Goal: Browse casually: Explore the website without a specific task or goal

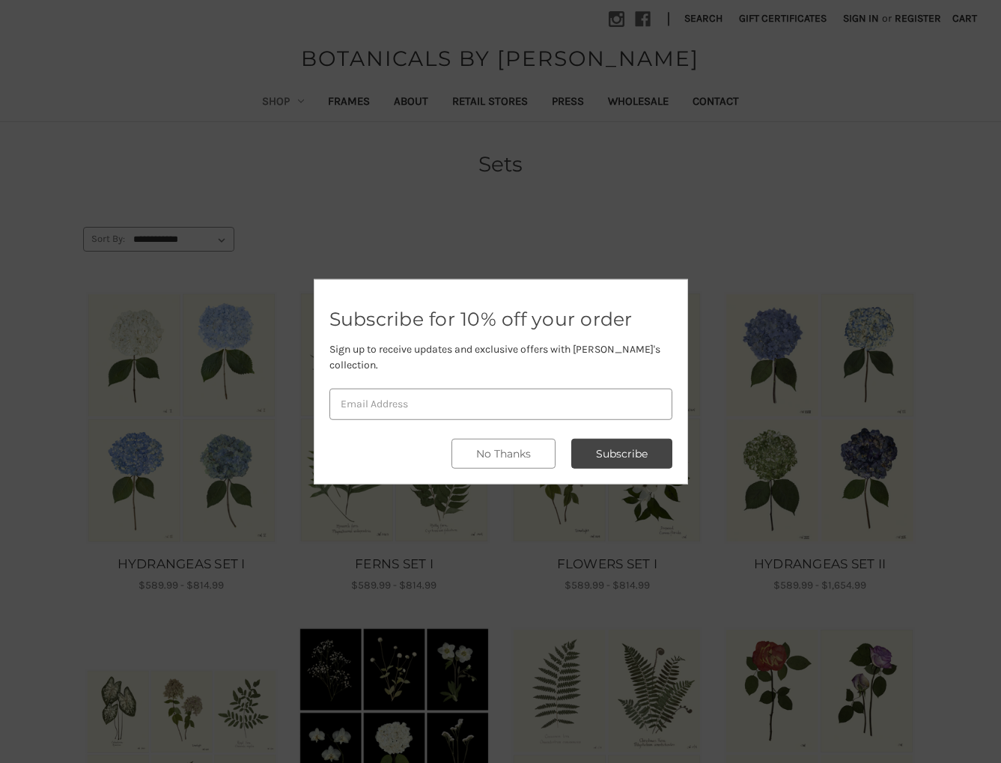
scroll to position [39, 0]
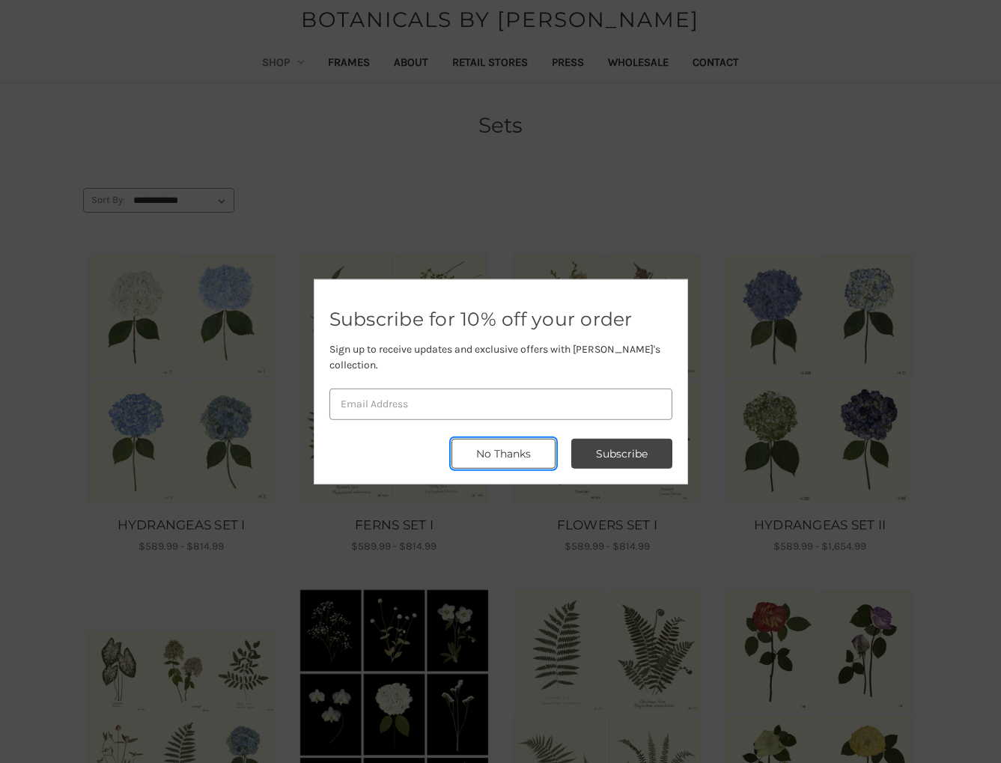
click at [507, 451] on button "No Thanks" at bounding box center [503, 454] width 104 height 30
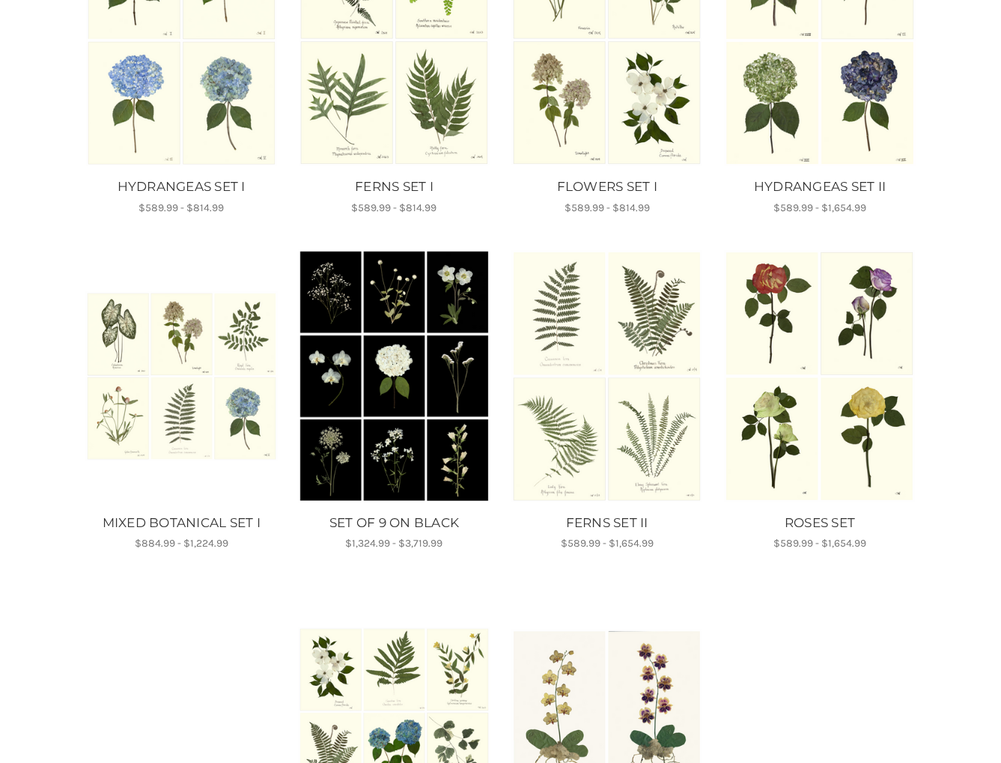
scroll to position [0, 0]
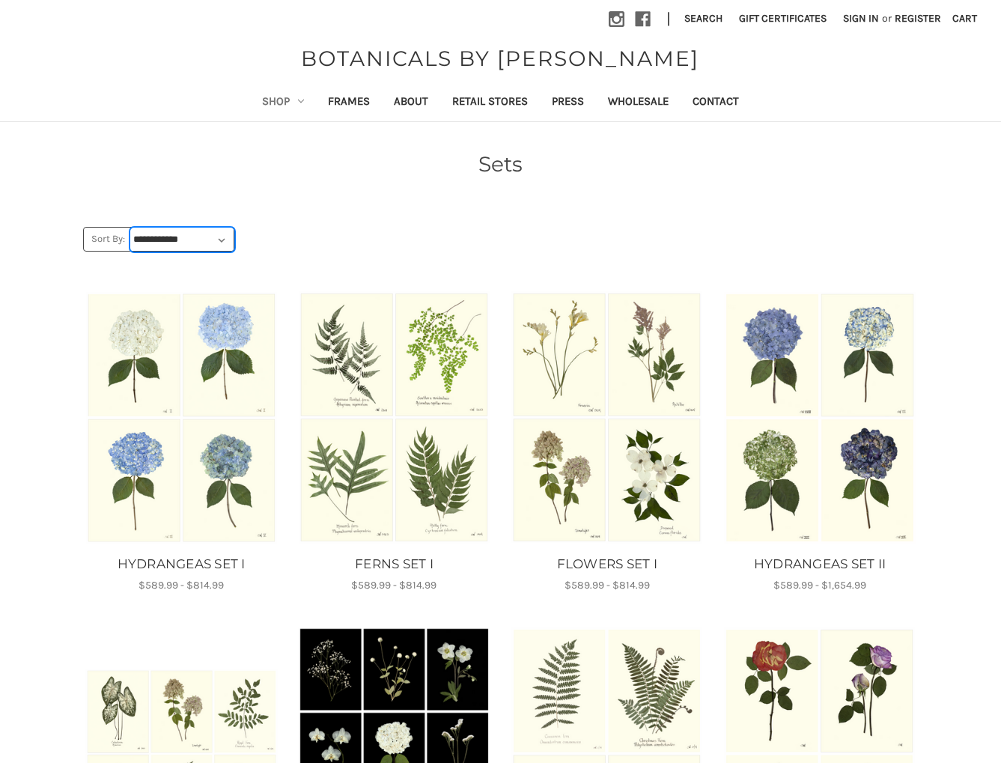
click at [227, 245] on select "**********" at bounding box center [182, 239] width 103 height 22
click at [267, 106] on link "Shop" at bounding box center [283, 103] width 66 height 37
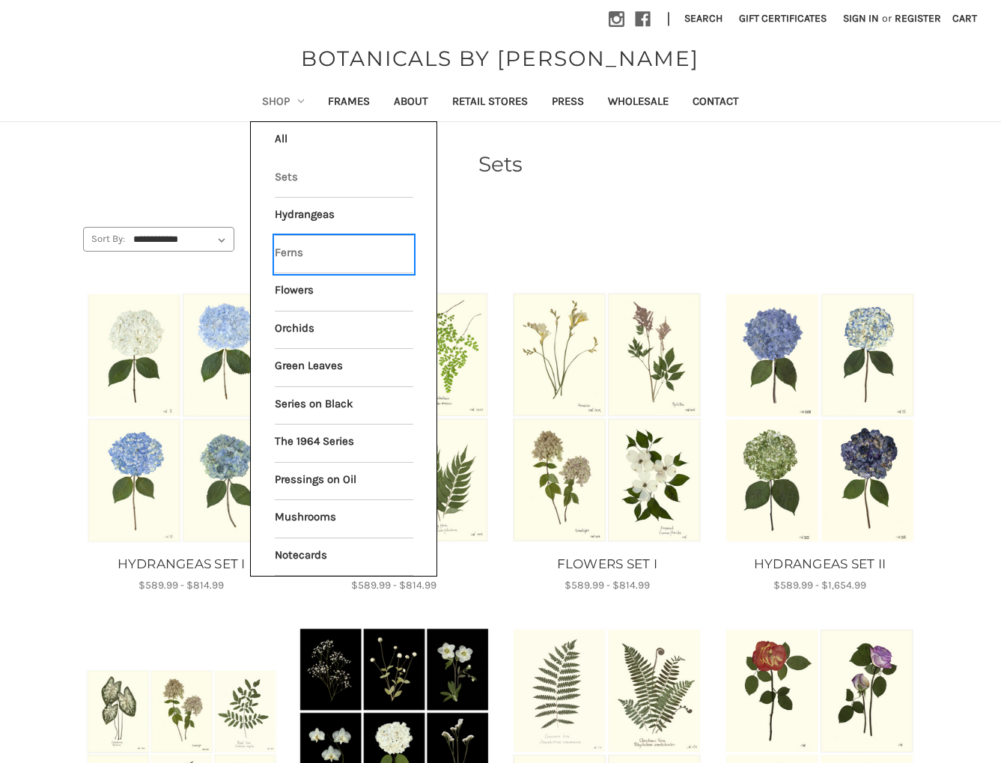
click at [299, 250] on link "Ferns" at bounding box center [344, 254] width 138 height 37
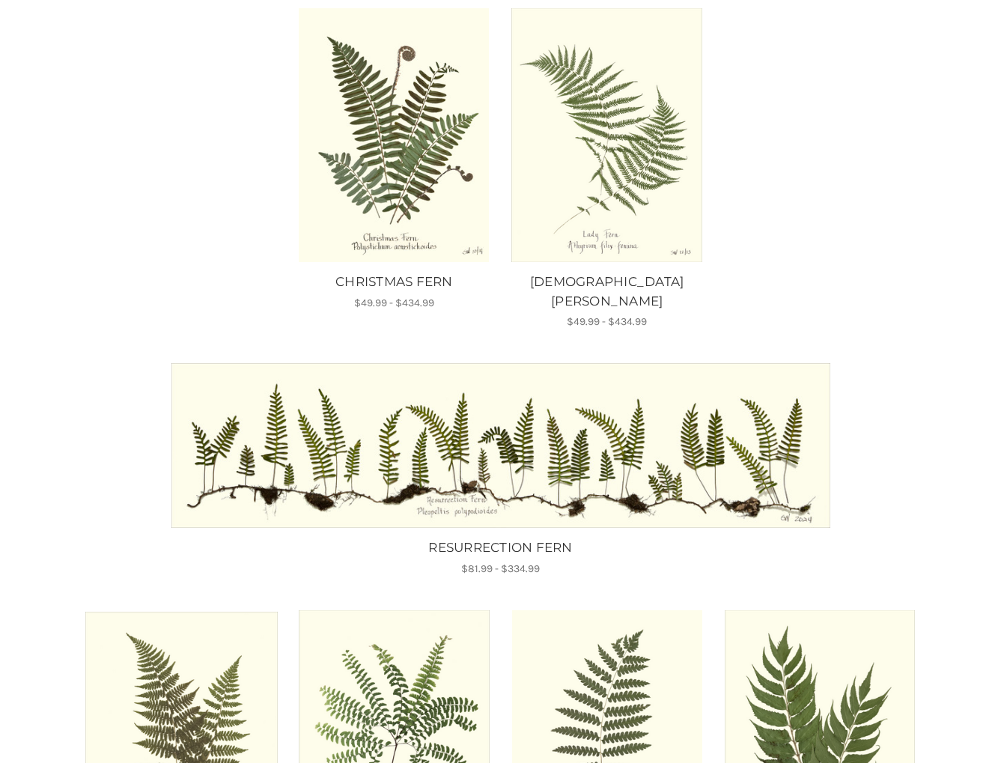
scroll to position [292, 0]
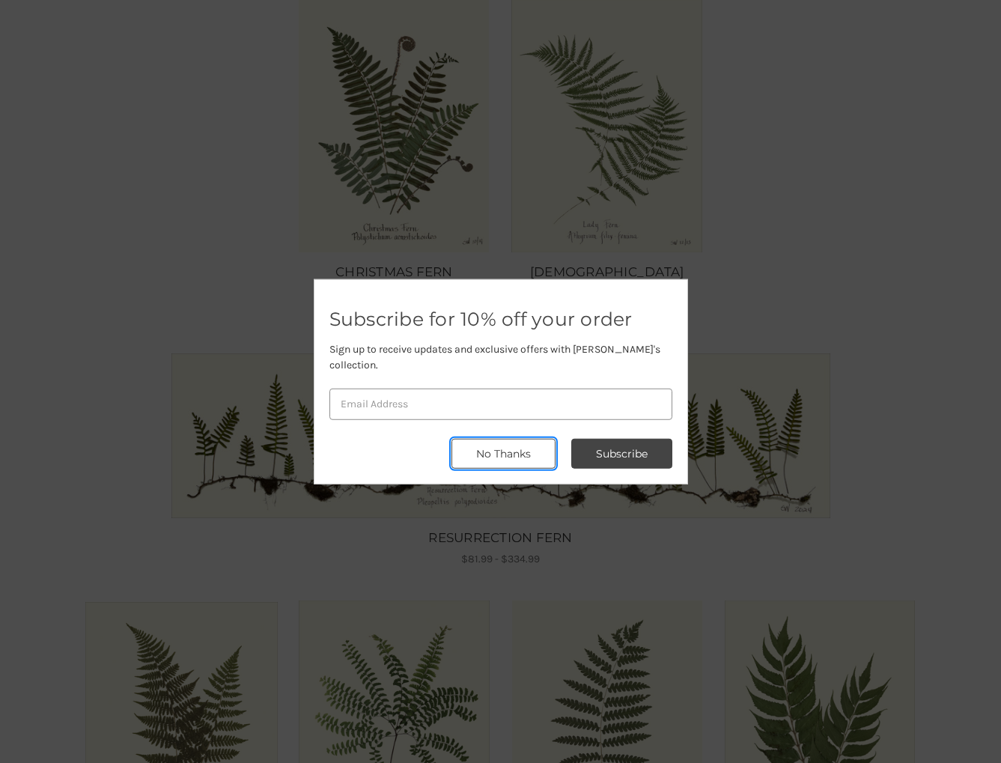
drag, startPoint x: 535, startPoint y: 439, endPoint x: 569, endPoint y: 424, distance: 36.9
click at [535, 439] on button "No Thanks" at bounding box center [503, 454] width 104 height 30
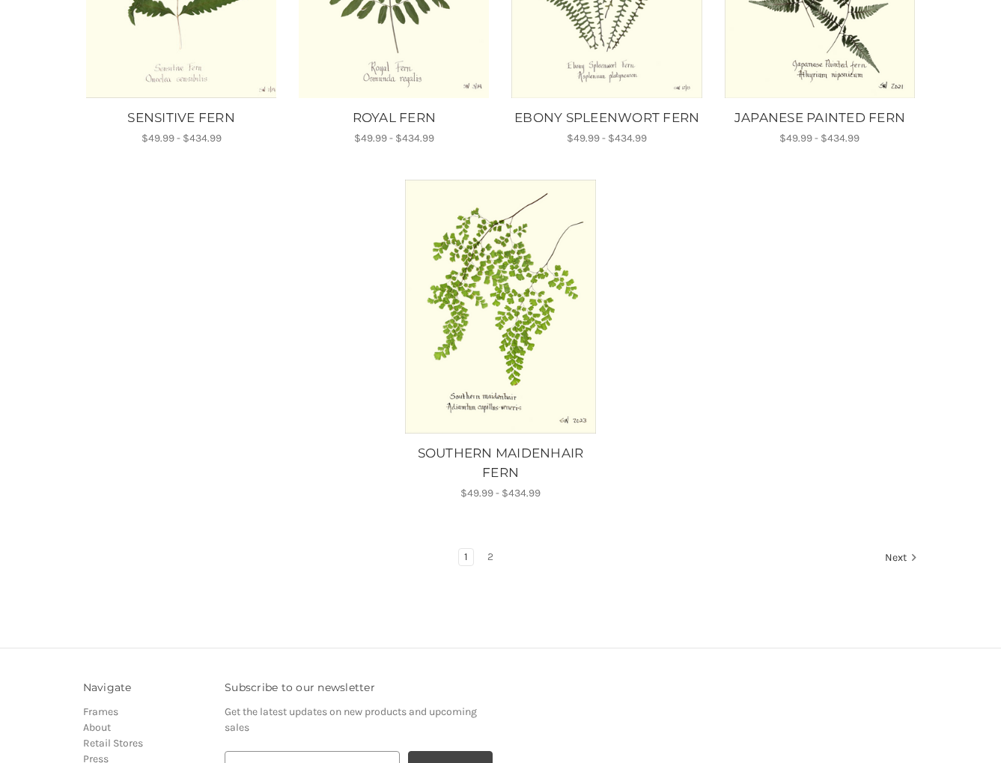
scroll to position [1412, 0]
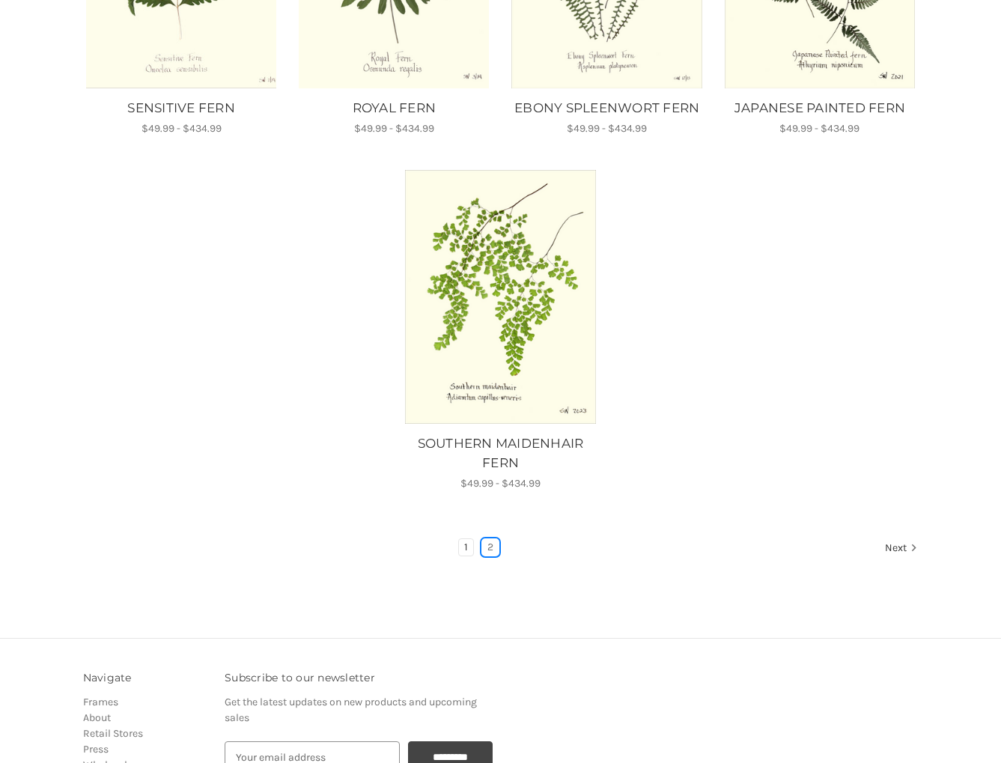
drag, startPoint x: 487, startPoint y: 508, endPoint x: 502, endPoint y: 504, distance: 15.4
click at [487, 539] on link "2" at bounding box center [490, 547] width 16 height 16
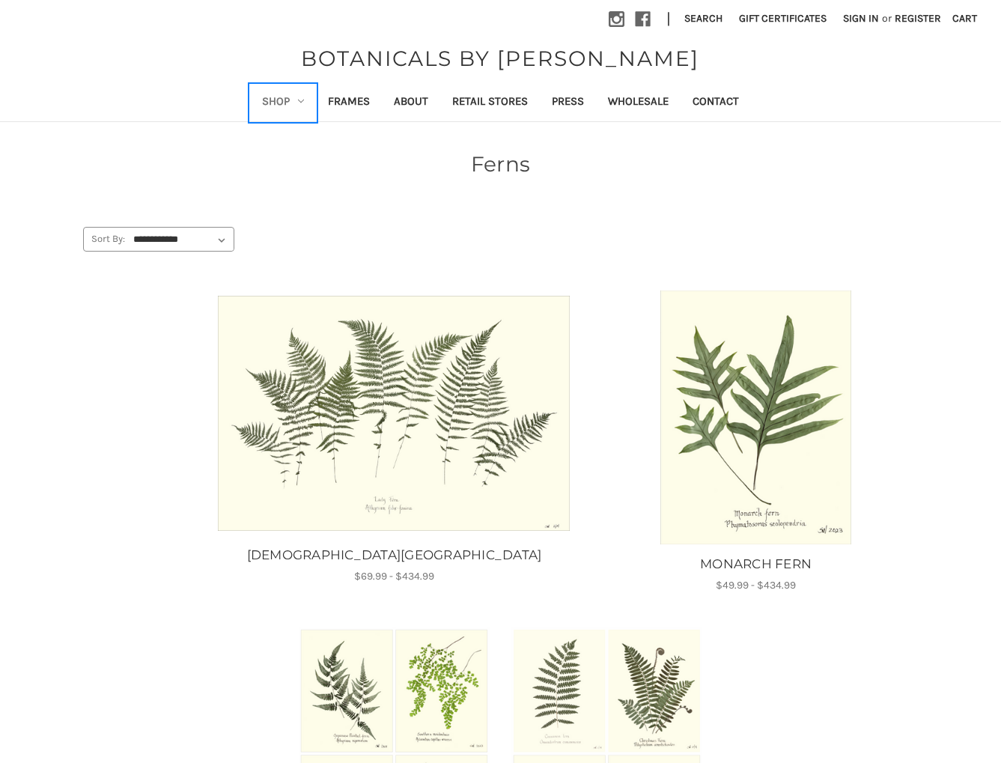
click at [289, 100] on link "Shop" at bounding box center [283, 103] width 66 height 37
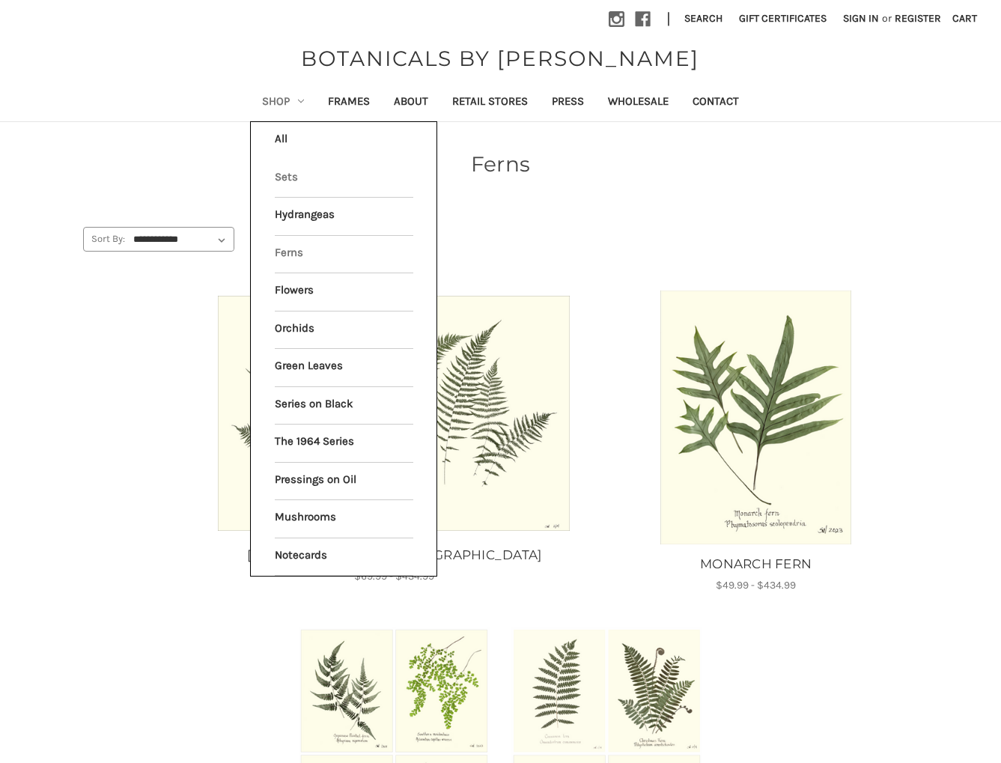
drag, startPoint x: 286, startPoint y: 141, endPoint x: 324, endPoint y: 162, distance: 43.9
click at [286, 141] on link "All Shop" at bounding box center [344, 140] width 138 height 37
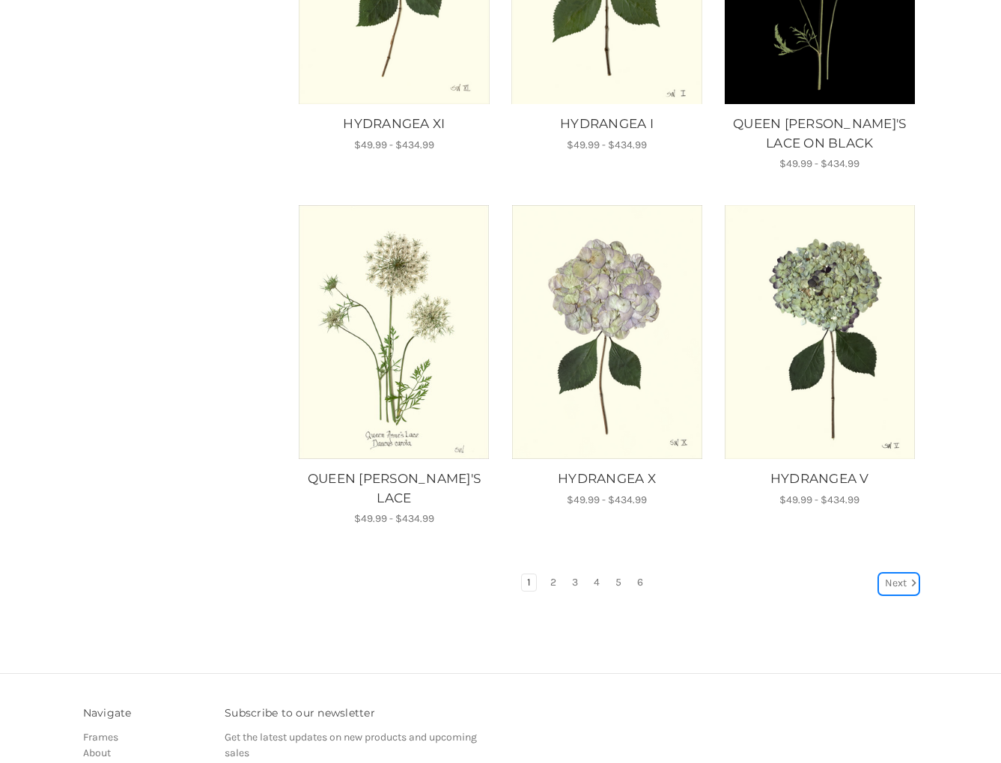
scroll to position [1117, 0]
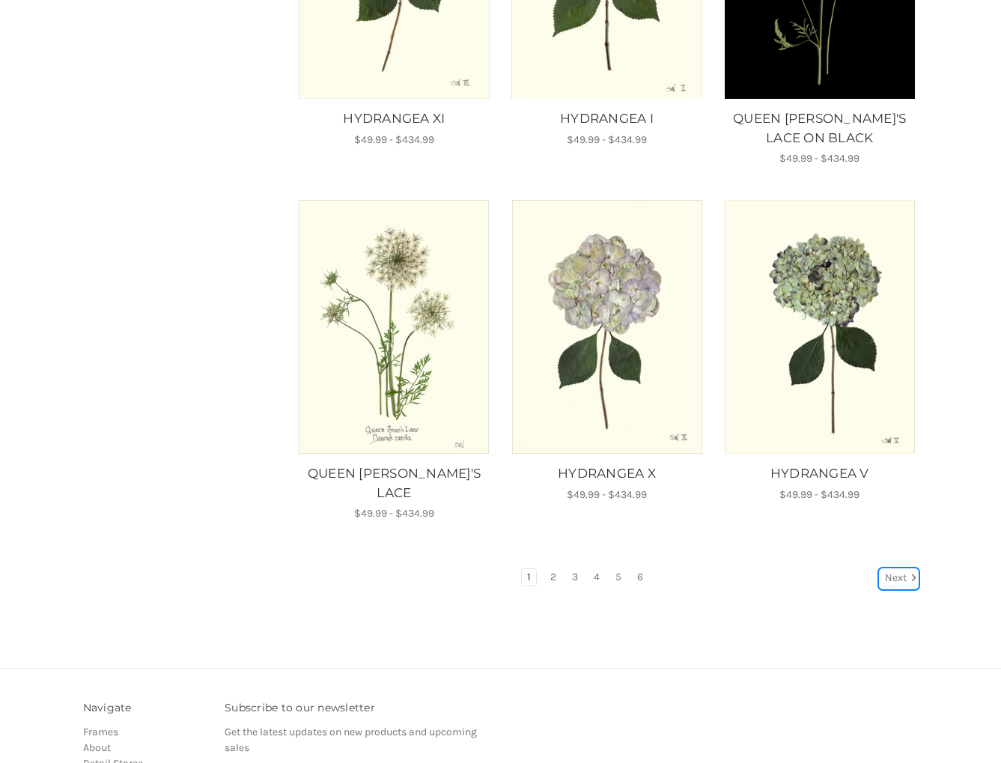
click at [901, 569] on link "Next" at bounding box center [898, 578] width 38 height 19
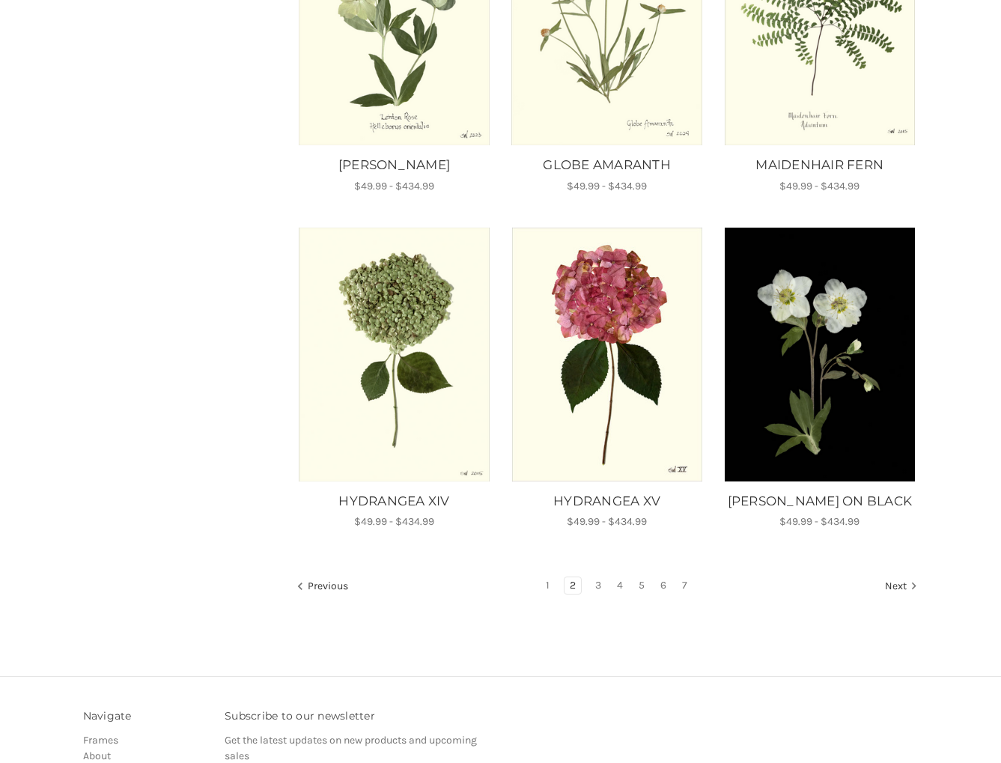
scroll to position [1342, 0]
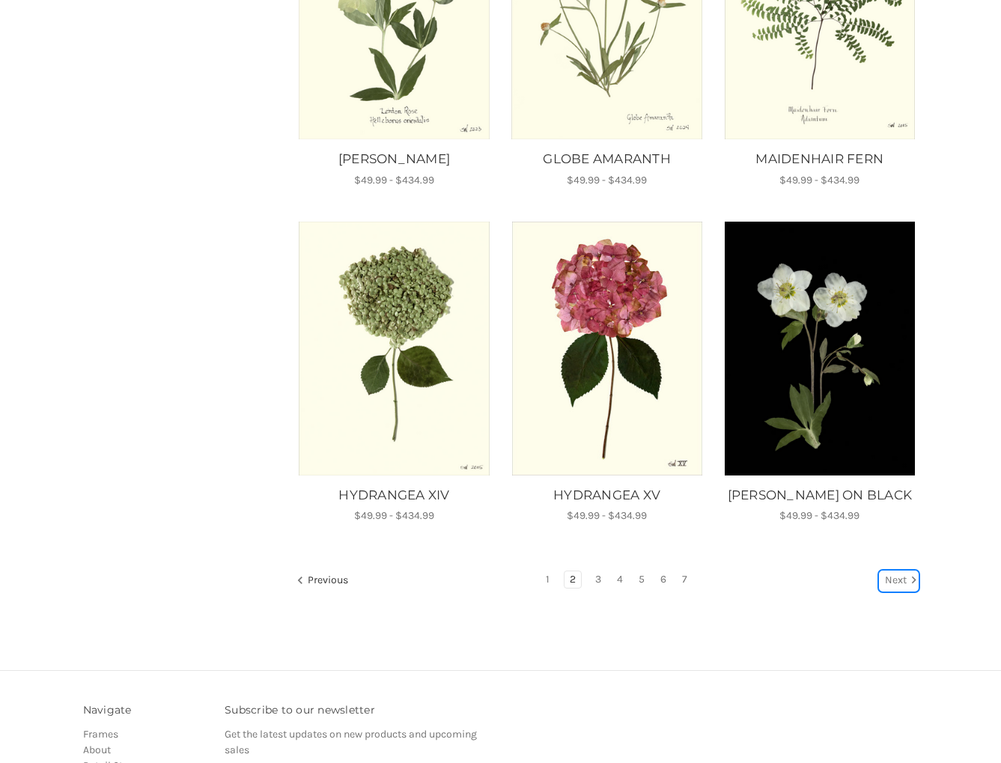
click at [891, 571] on link "Next" at bounding box center [898, 580] width 38 height 19
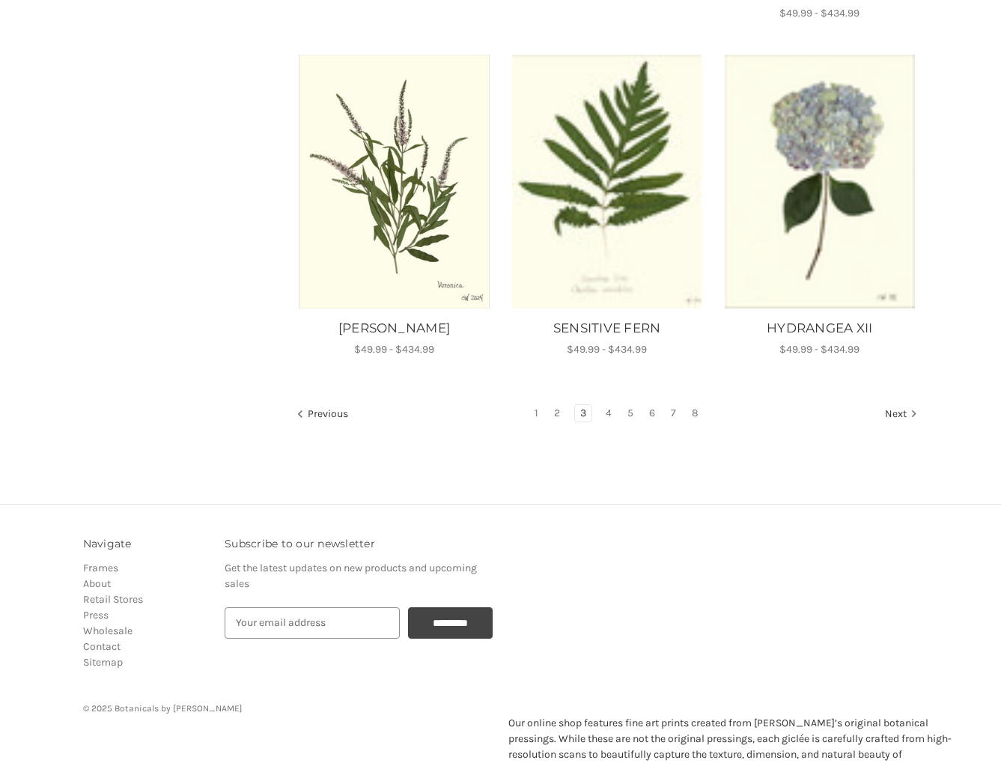
scroll to position [1310, 0]
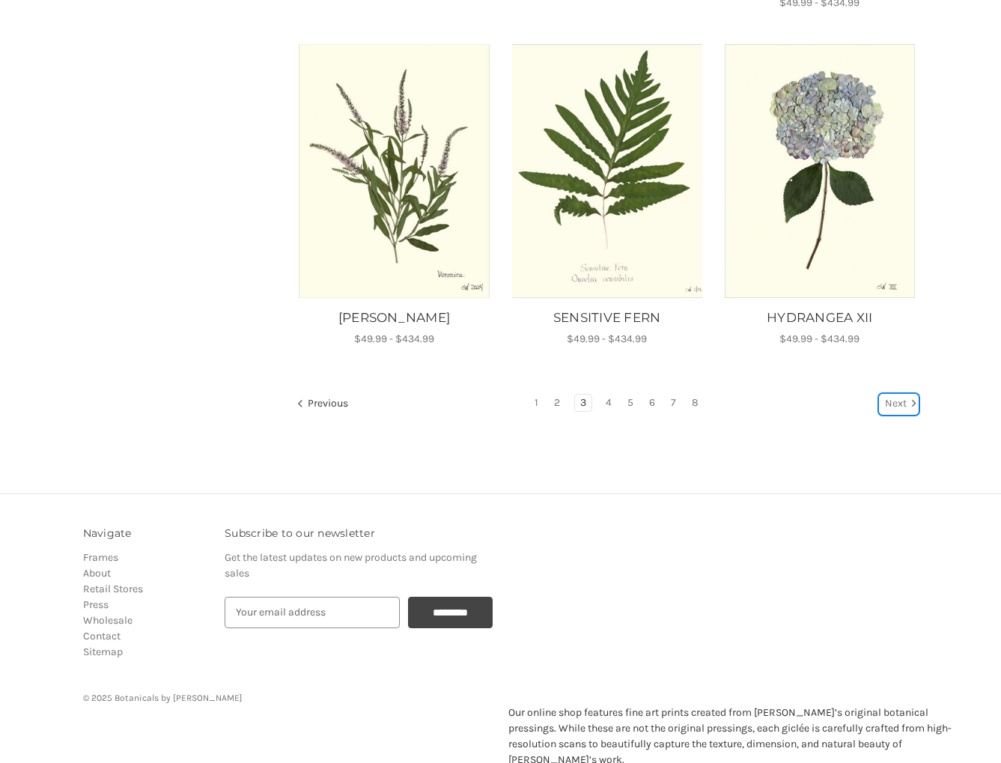
click at [891, 394] on link "Next" at bounding box center [898, 403] width 38 height 19
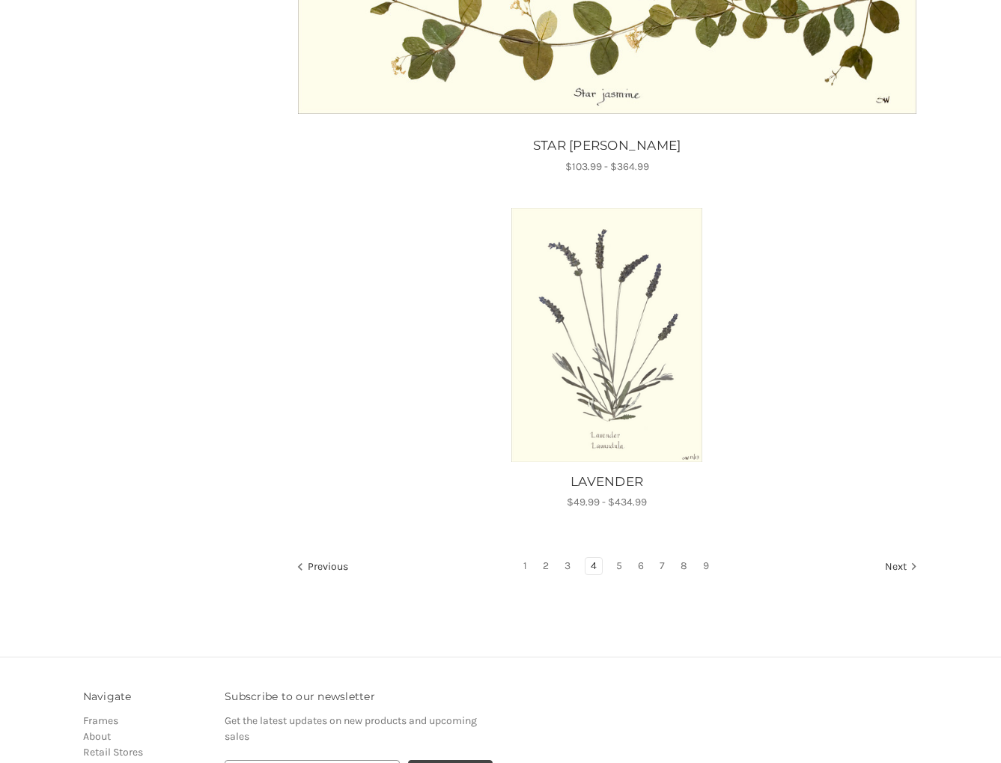
scroll to position [1780, 0]
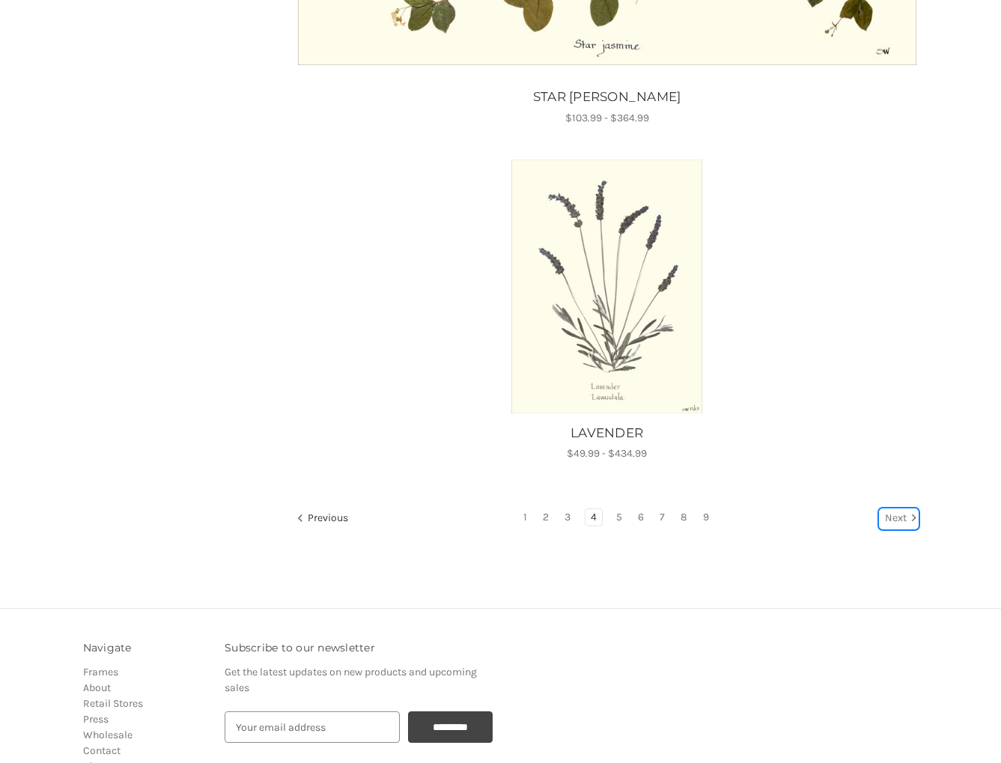
click at [897, 515] on link "Next" at bounding box center [898, 518] width 38 height 19
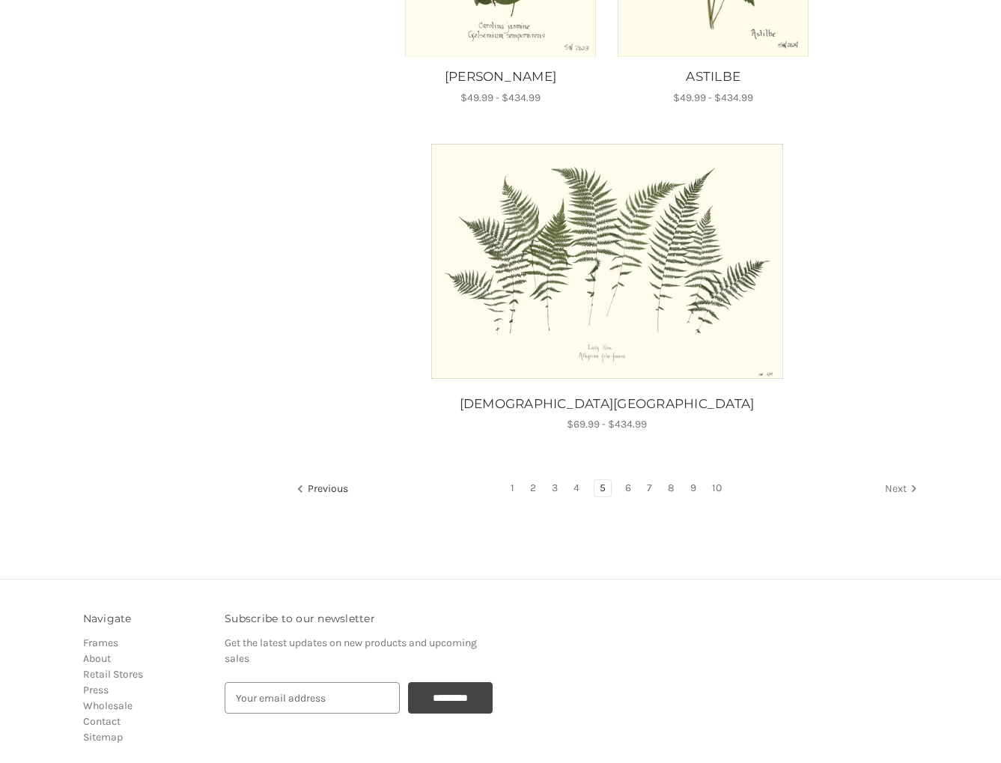
scroll to position [1526, 0]
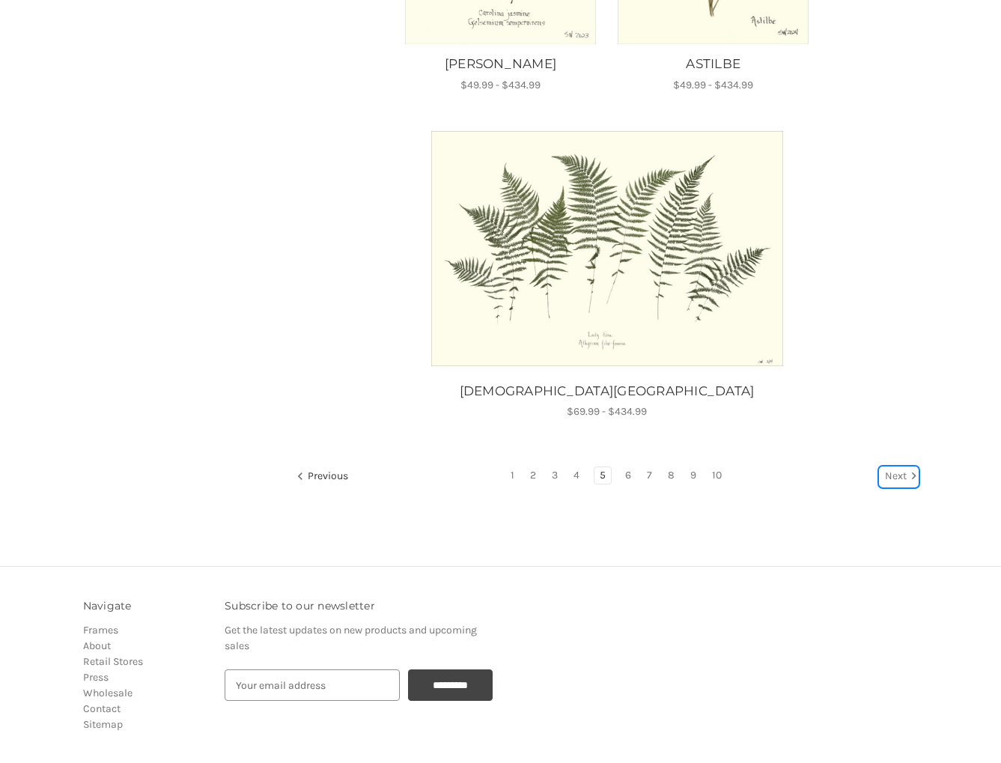
click at [898, 477] on link "Next" at bounding box center [898, 476] width 38 height 19
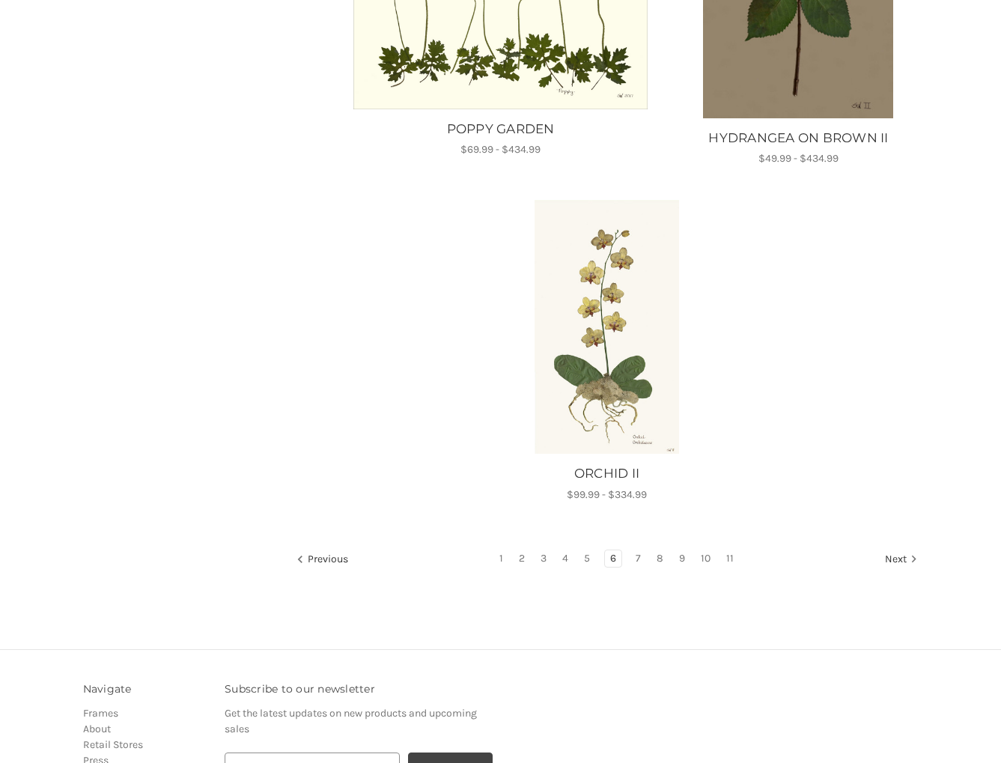
scroll to position [1436, 0]
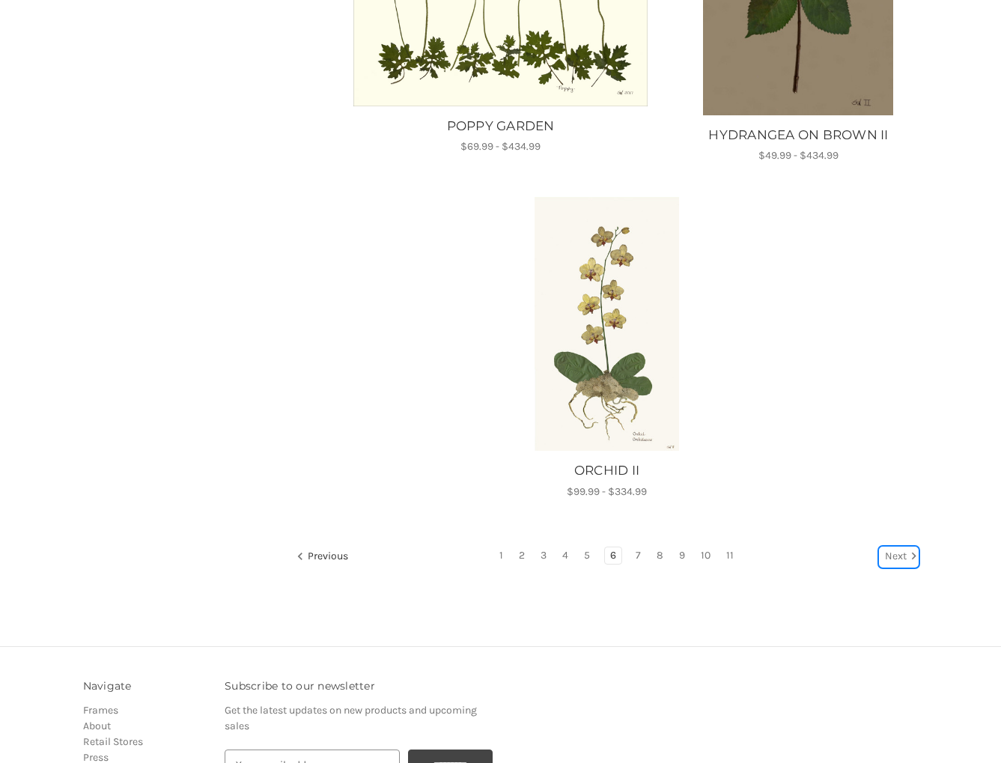
click at [889, 567] on link "Next" at bounding box center [898, 556] width 38 height 19
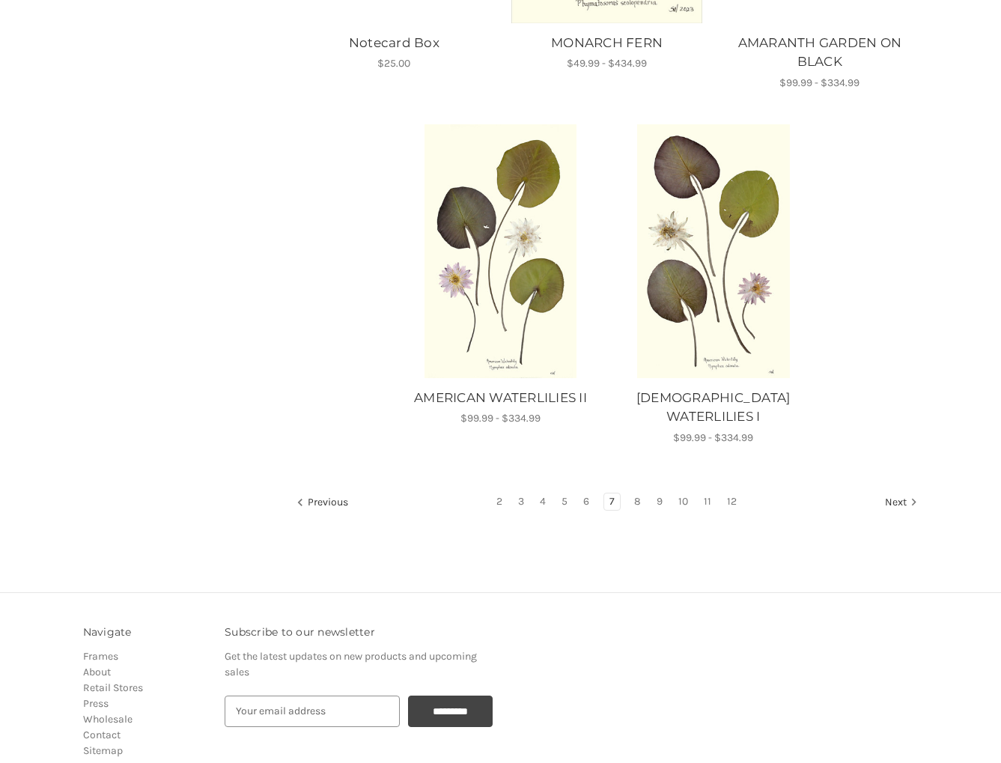
scroll to position [1505, 0]
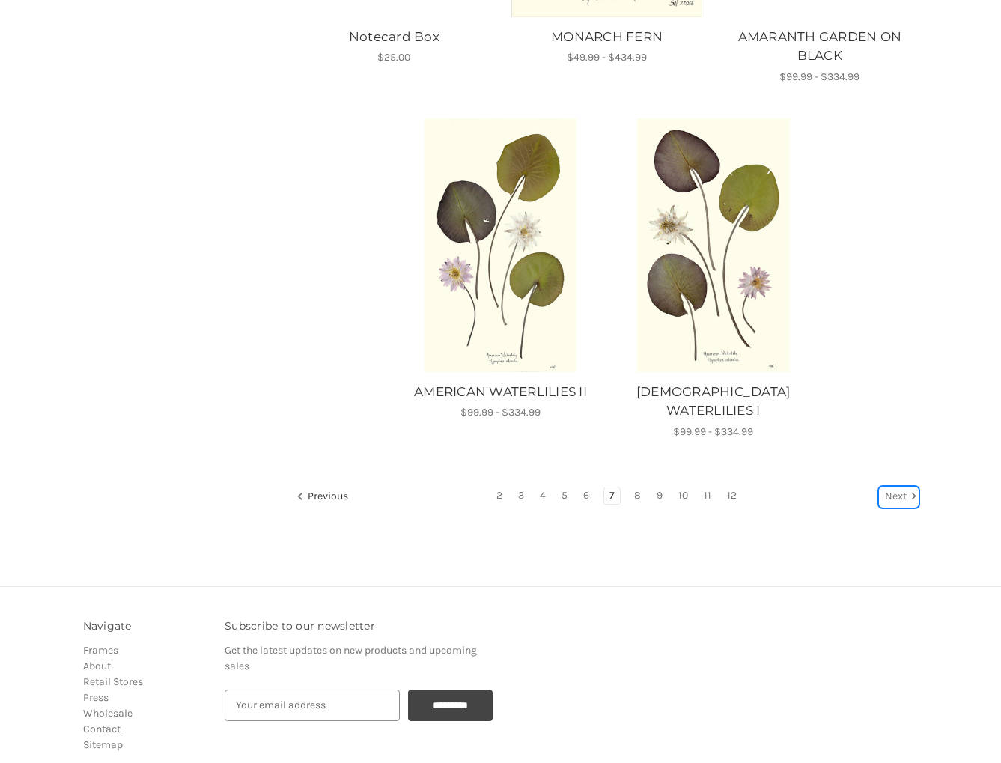
click at [899, 487] on link "Next" at bounding box center [898, 496] width 38 height 19
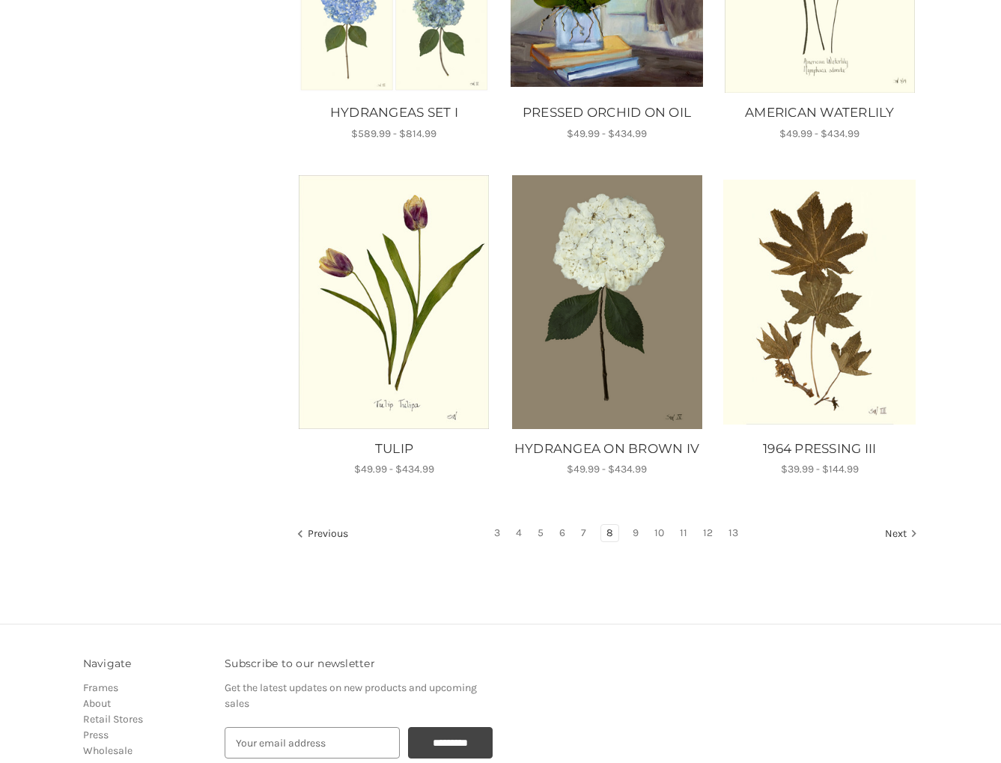
scroll to position [1123, 0]
click at [893, 530] on link "Next" at bounding box center [898, 533] width 38 height 19
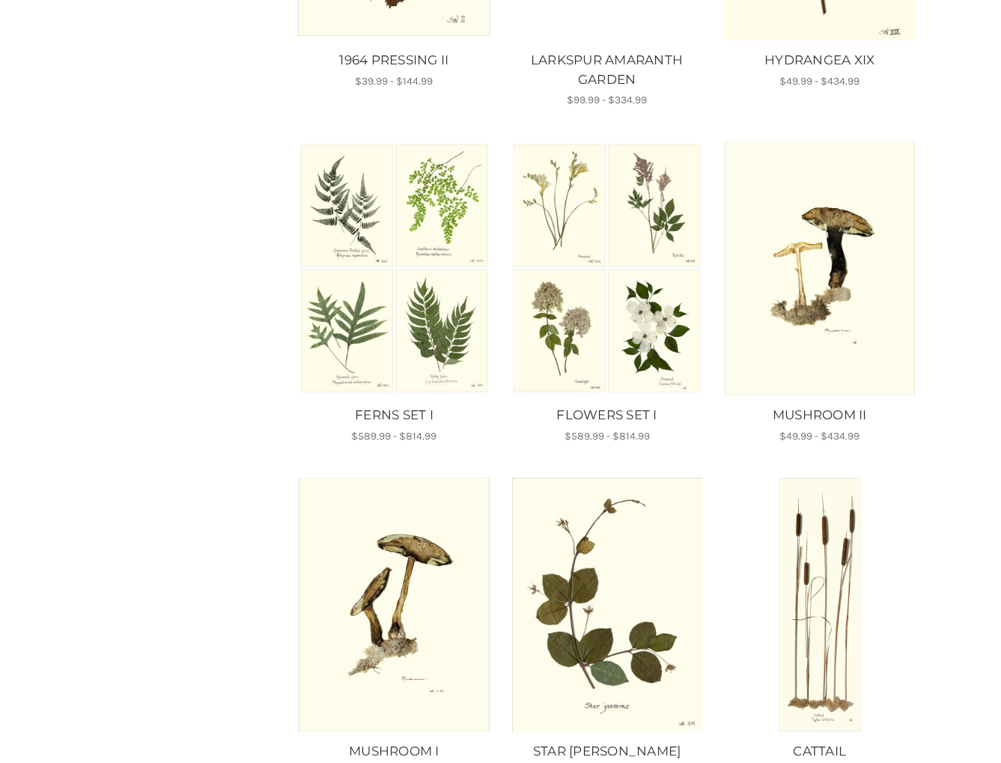
scroll to position [507, 0]
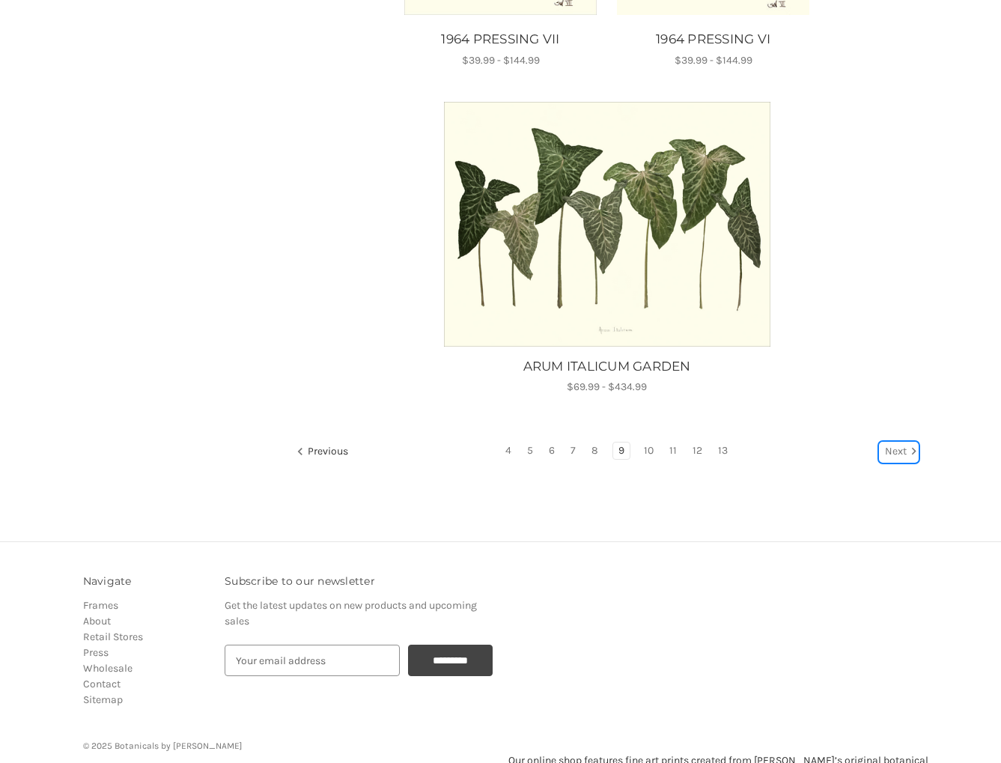
click at [892, 458] on link "Next" at bounding box center [898, 451] width 38 height 19
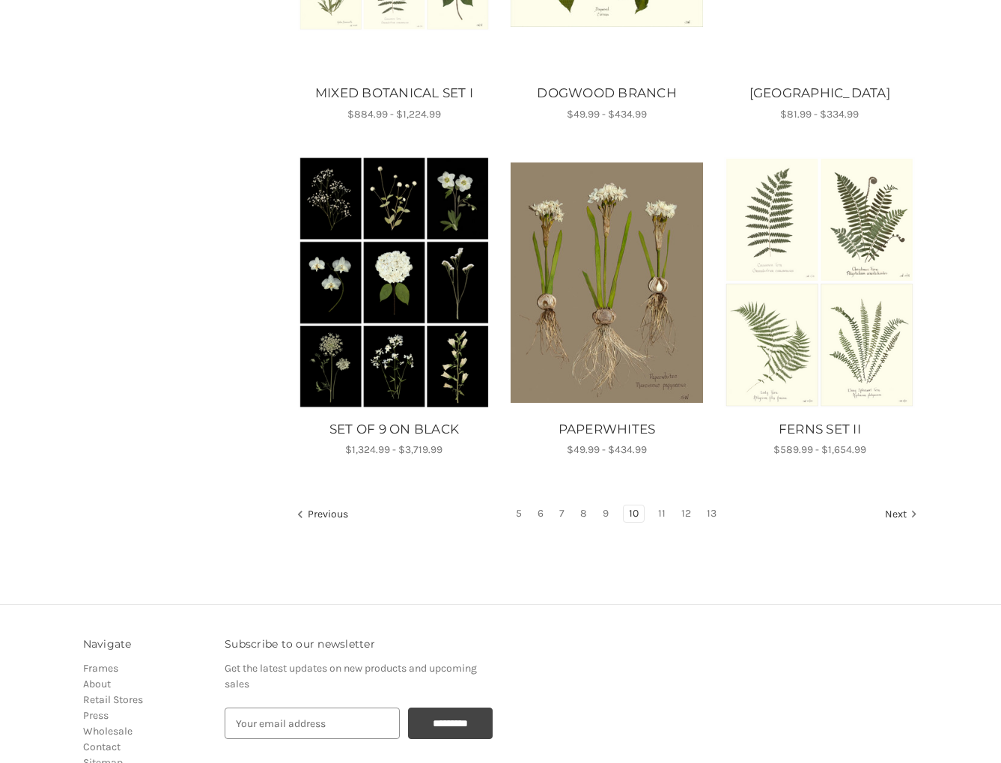
scroll to position [1148, 0]
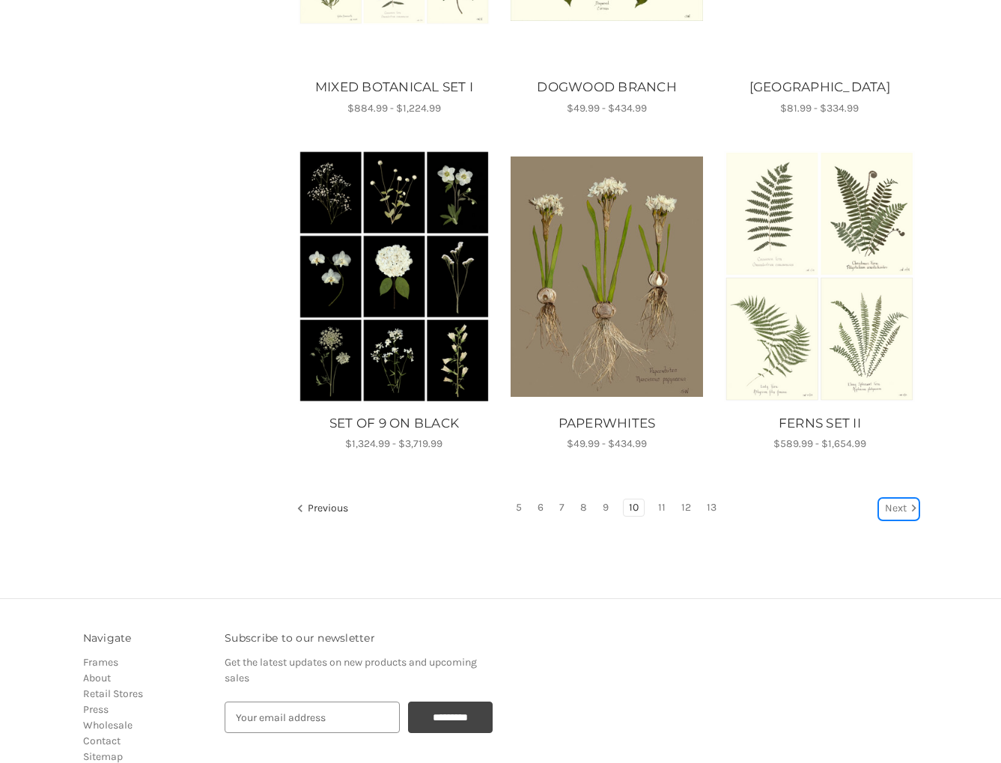
click at [897, 508] on link "Next" at bounding box center [898, 508] width 38 height 19
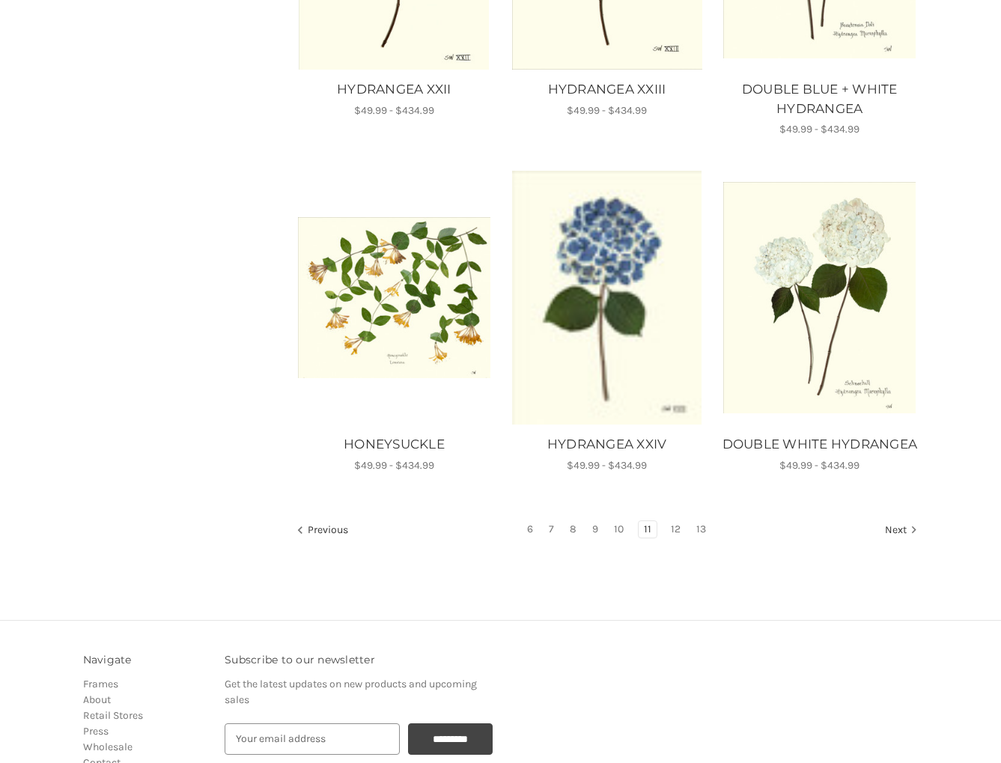
scroll to position [1159, 0]
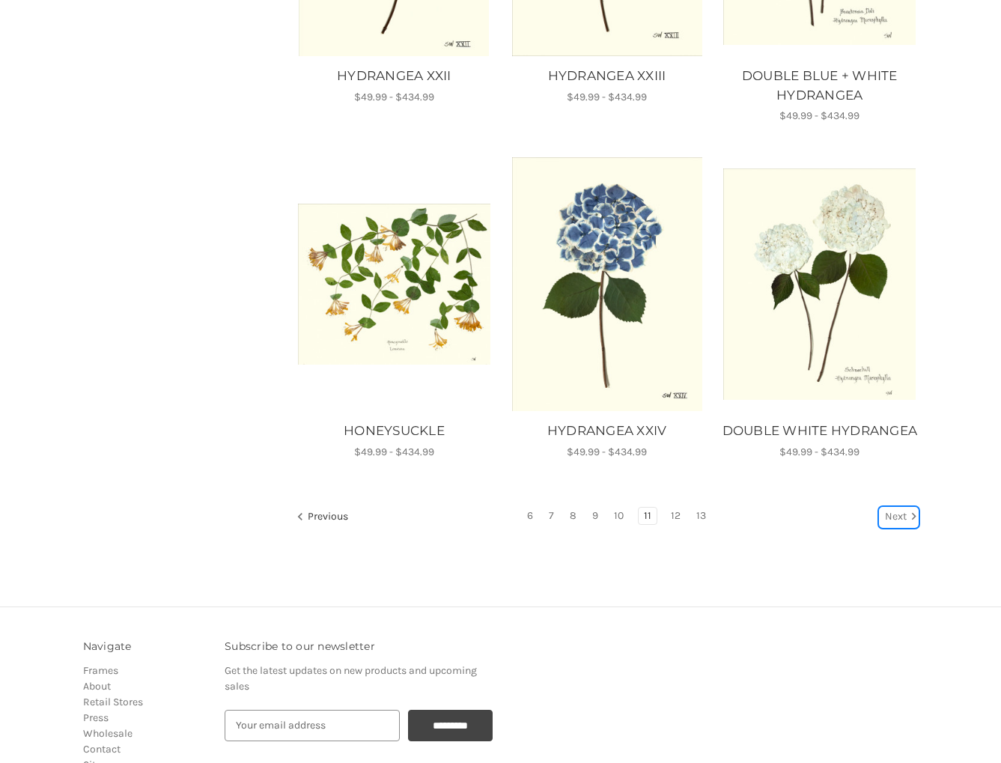
click at [891, 518] on link "Next" at bounding box center [898, 516] width 38 height 19
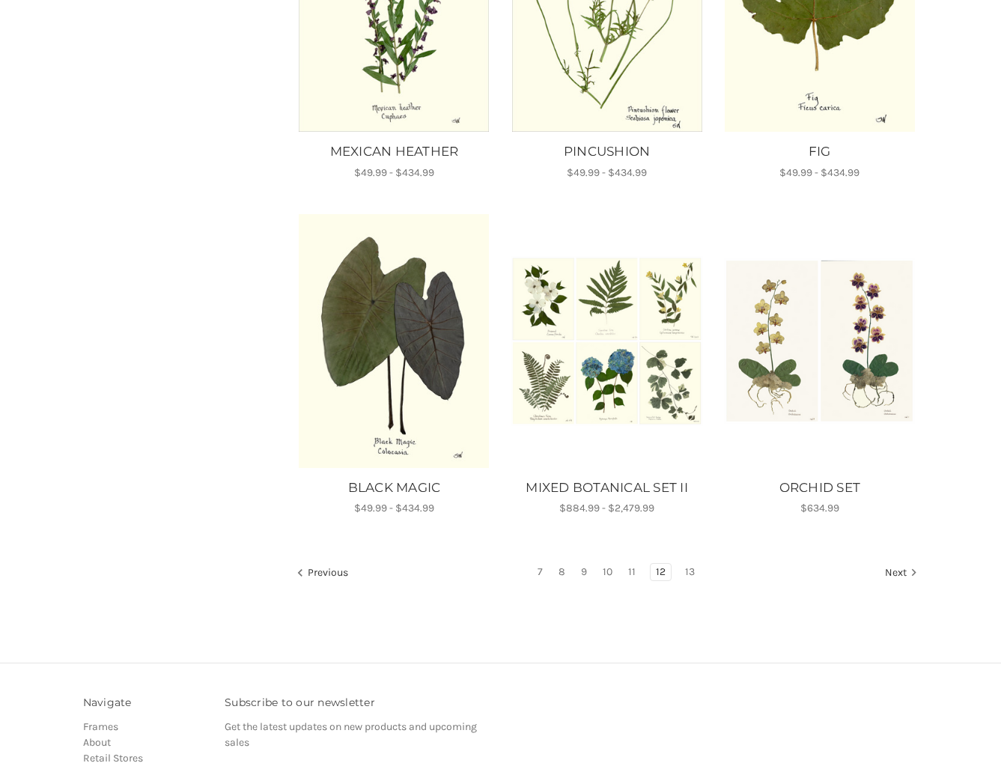
scroll to position [1086, 0]
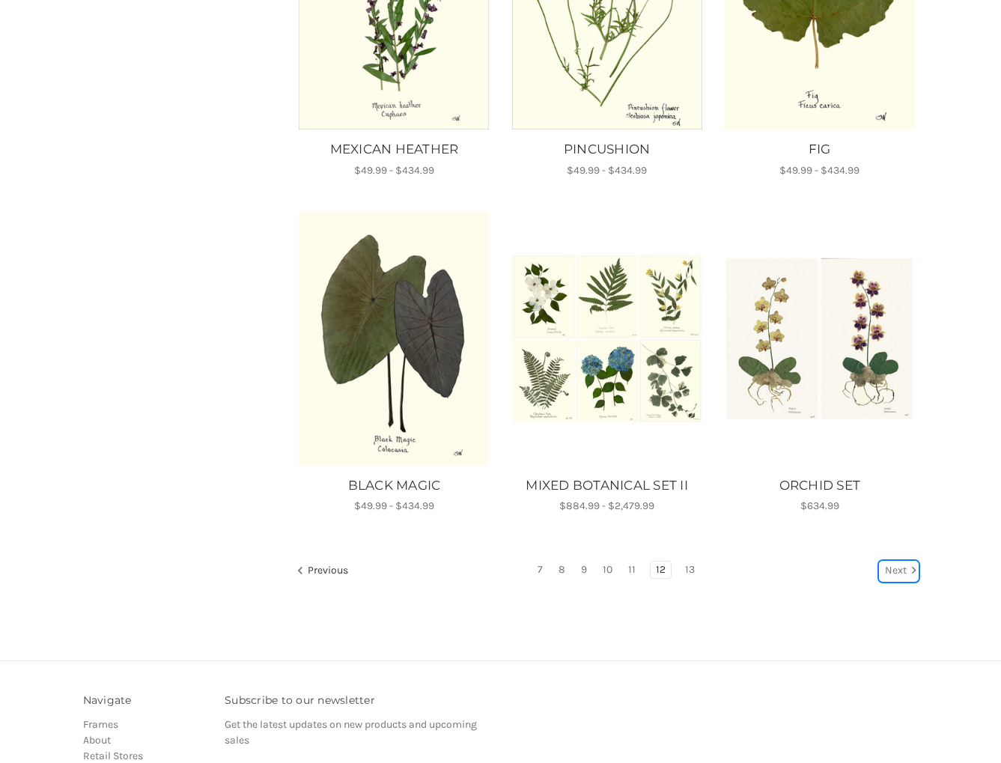
click at [897, 572] on link "Next" at bounding box center [898, 570] width 38 height 19
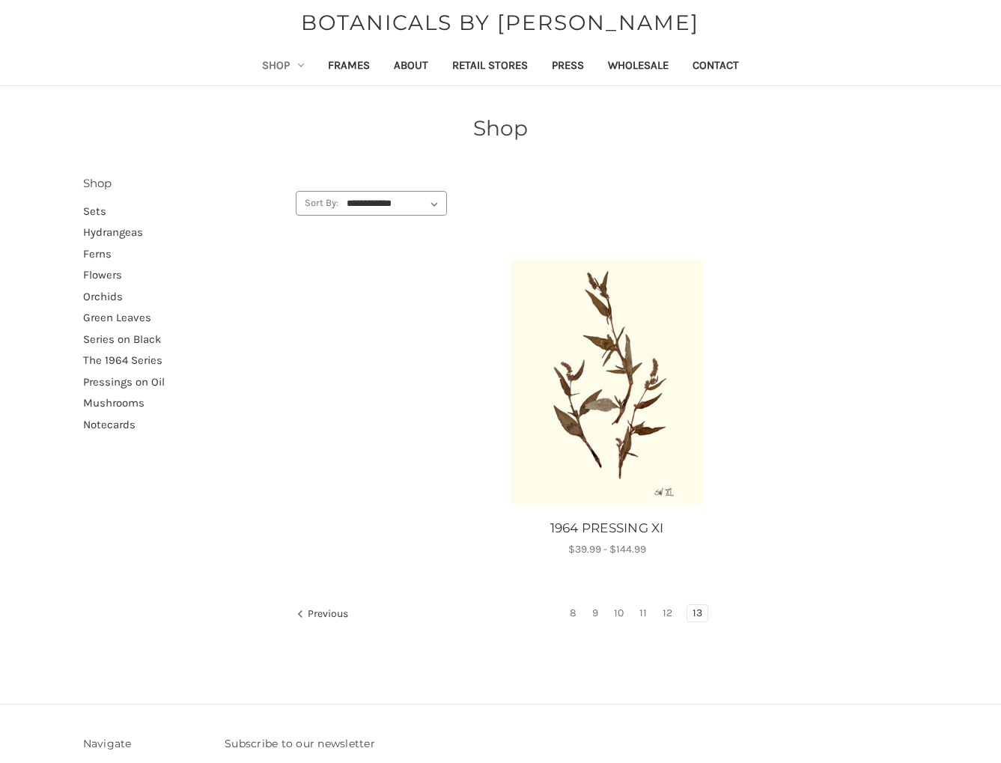
scroll to position [30, 0]
